Goal: Task Accomplishment & Management: Use online tool/utility

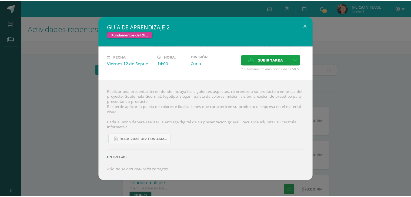
scroll to position [172, 0]
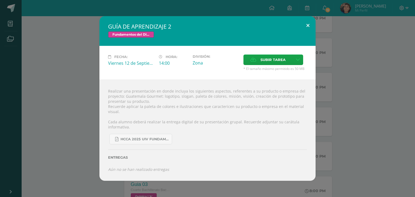
click at [310, 25] on button at bounding box center [307, 25] width 15 height 18
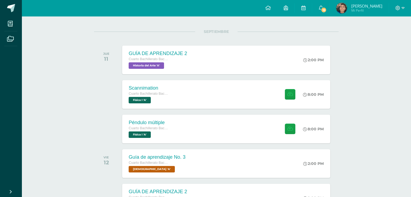
scroll to position [60, 0]
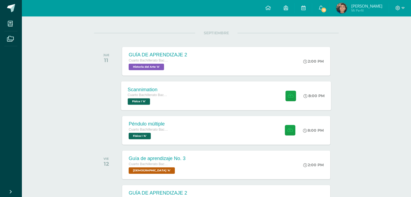
click at [236, 100] on div "Scannimation Cuarto Bachillerato Bachillerato en CCLL con Orientación en Diseño…" at bounding box center [226, 95] width 210 height 29
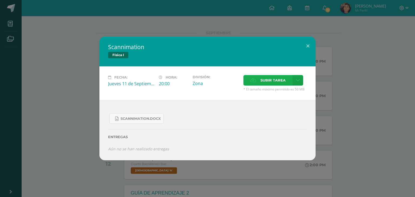
click at [283, 80] on span "Subir tarea" at bounding box center [272, 80] width 25 height 10
click at [0, 0] on input "Subir tarea" at bounding box center [0, 0] width 0 height 0
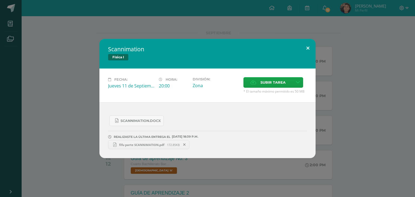
click at [305, 48] on button at bounding box center [307, 48] width 15 height 18
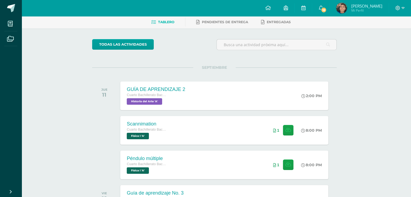
scroll to position [36, 2]
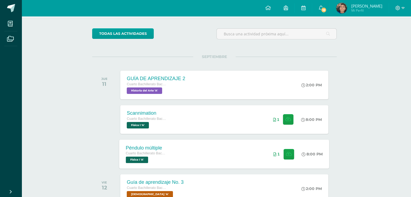
click at [228, 149] on div "Péndulo múltiple Cuarto Bachillerato Bachillerato en CCLL con Orientación en Di…" at bounding box center [224, 154] width 210 height 29
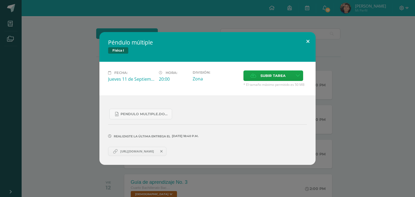
click at [308, 43] on button at bounding box center [307, 41] width 15 height 18
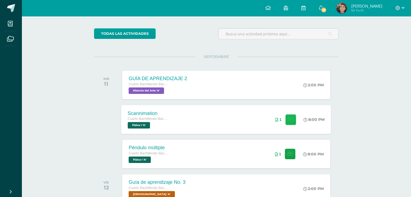
click at [278, 123] on div "1" at bounding box center [286, 119] width 34 height 29
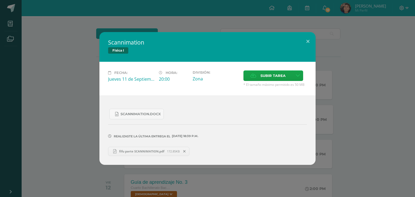
click at [185, 150] on icon at bounding box center [184, 152] width 2 height 4
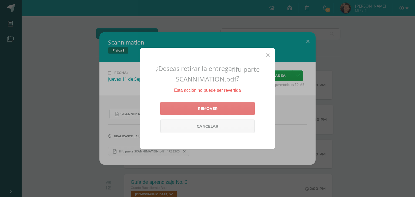
click at [243, 109] on link "Remover" at bounding box center [207, 108] width 94 height 13
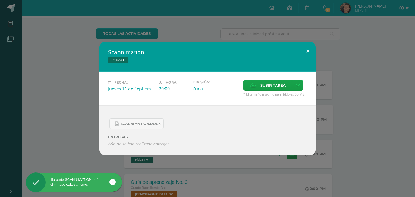
drag, startPoint x: 308, startPoint y: 52, endPoint x: 271, endPoint y: 138, distance: 93.4
click at [308, 52] on button at bounding box center [307, 51] width 15 height 18
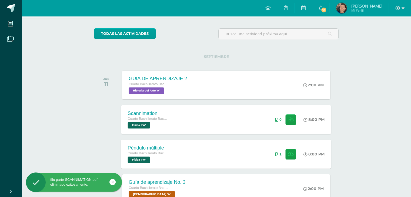
click at [173, 160] on div "Péndulo múltiple Cuarto Bachillerato Bachillerato en CCLL con Orientación en Di…" at bounding box center [148, 154] width 54 height 29
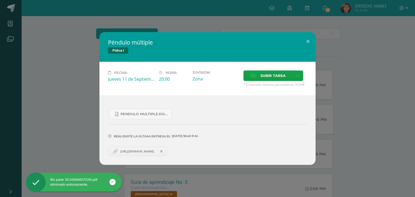
click at [162, 150] on icon at bounding box center [161, 152] width 2 height 4
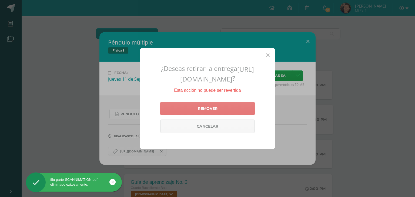
click at [235, 109] on link "Remover" at bounding box center [207, 108] width 94 height 13
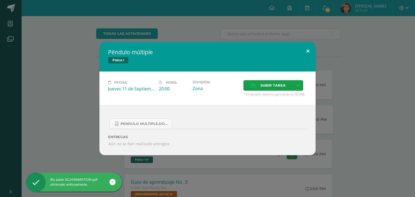
click at [311, 49] on button at bounding box center [307, 51] width 15 height 18
